Goal: Navigation & Orientation: Find specific page/section

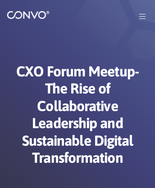
scroll to position [2550, 0]
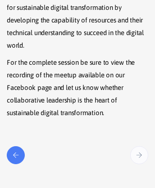
click at [16, 158] on icon "Post" at bounding box center [16, 155] width 6 height 6
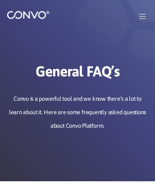
click at [32, 19] on img at bounding box center [28, 14] width 43 height 9
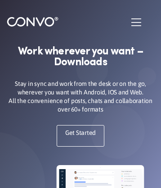
click at [32, 22] on img at bounding box center [33, 21] width 52 height 11
